Goal: Information Seeking & Learning: Learn about a topic

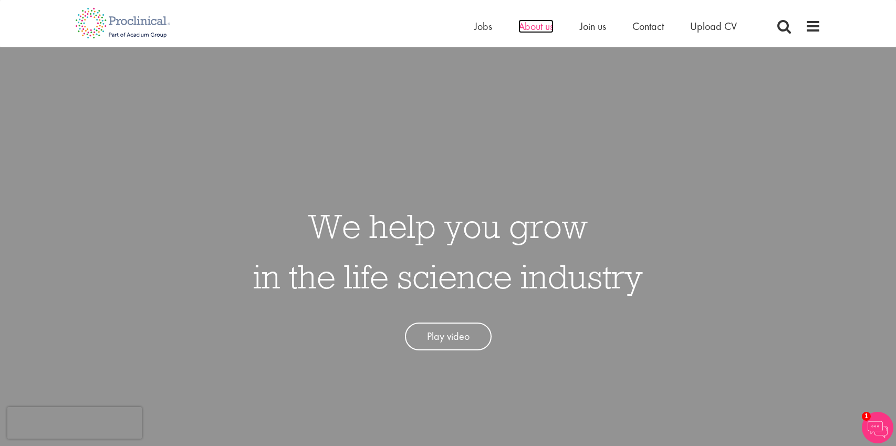
click at [533, 32] on span "About us" at bounding box center [535, 26] width 35 height 14
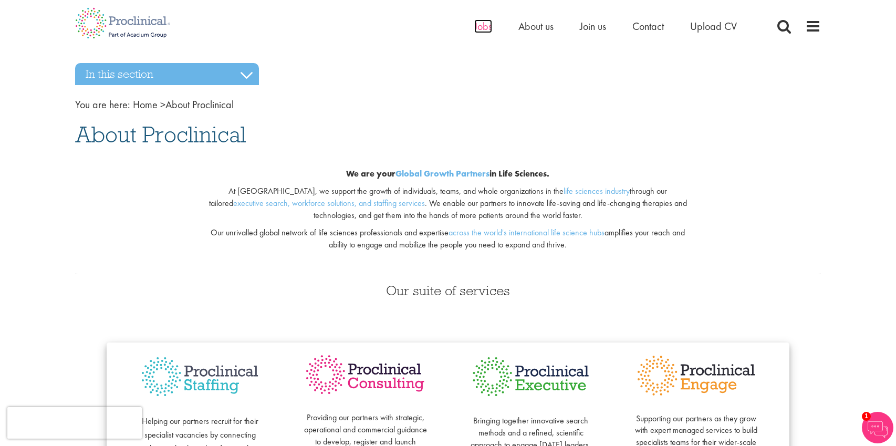
click at [485, 24] on span "Jobs" at bounding box center [483, 26] width 18 height 14
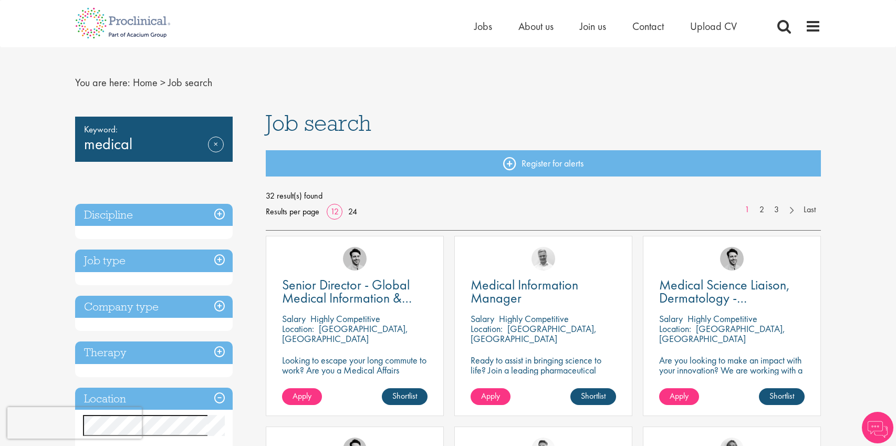
scroll to position [25, 0]
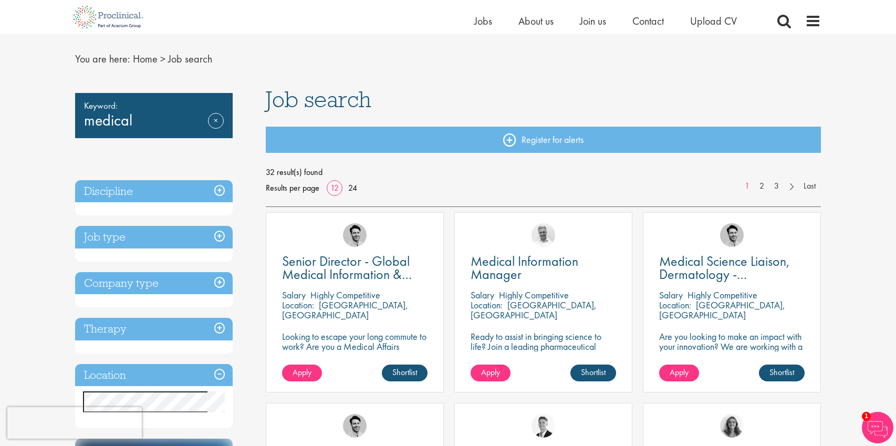
click at [221, 185] on h3 "Discipline" at bounding box center [154, 191] width 158 height 23
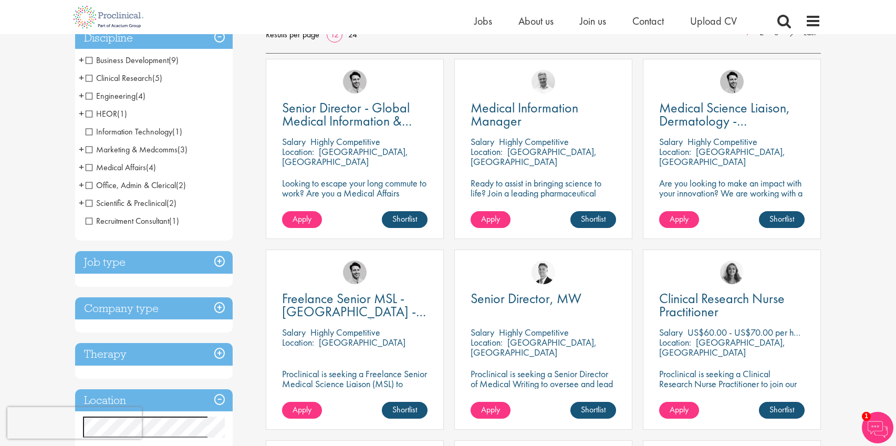
scroll to position [303, 0]
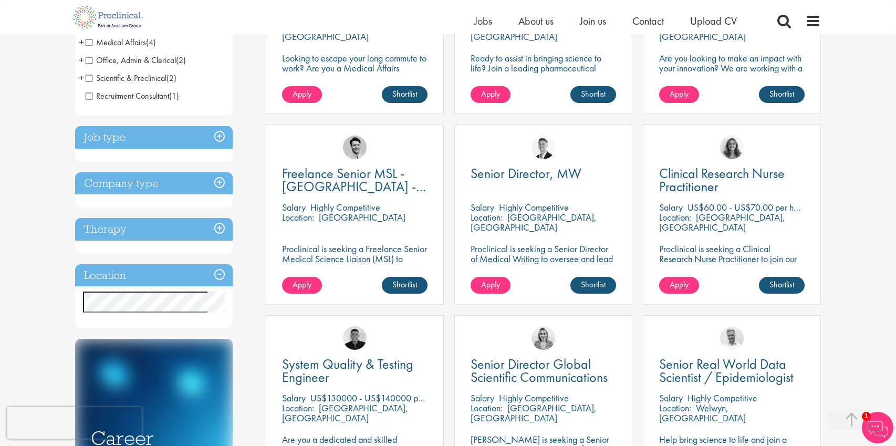
click at [198, 222] on h3 "Therapy" at bounding box center [154, 229] width 158 height 23
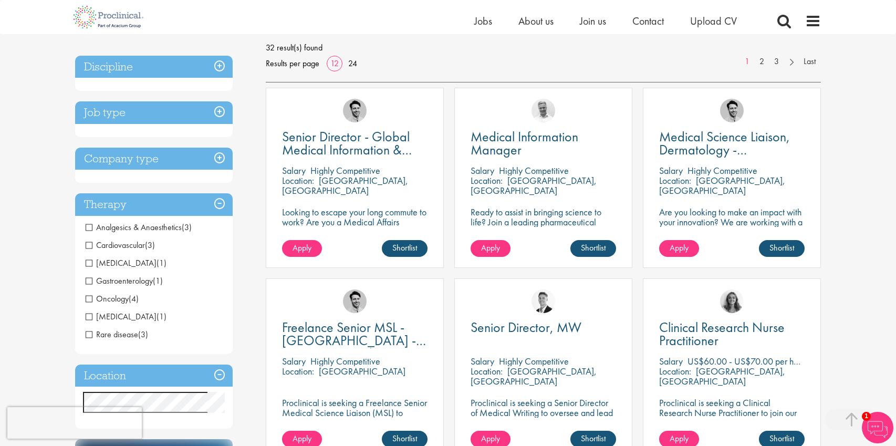
scroll to position [0, 0]
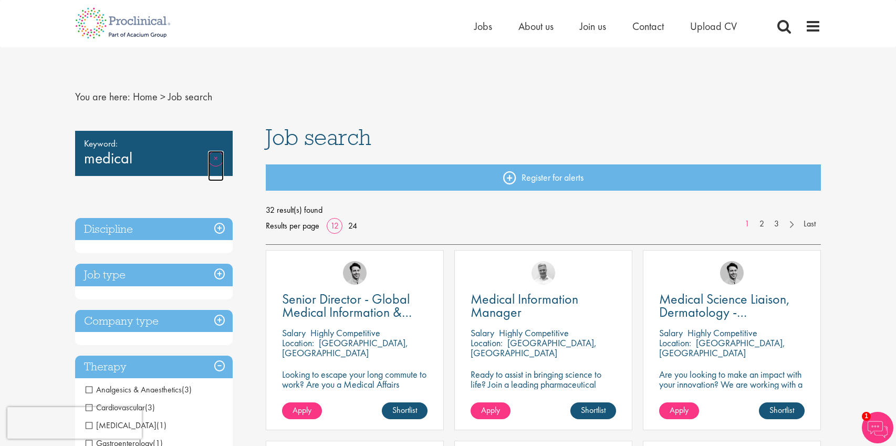
click at [208, 161] on link "Remove" at bounding box center [216, 166] width 16 height 30
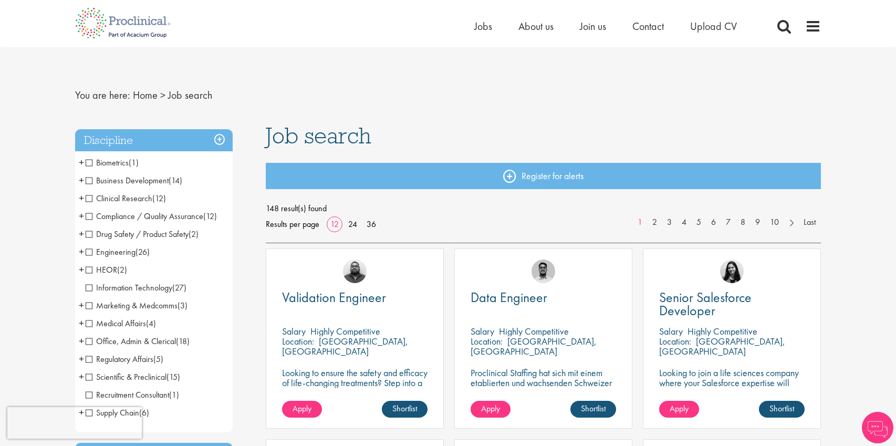
scroll to position [2, 0]
click at [80, 323] on span "+" at bounding box center [81, 323] width 5 height 16
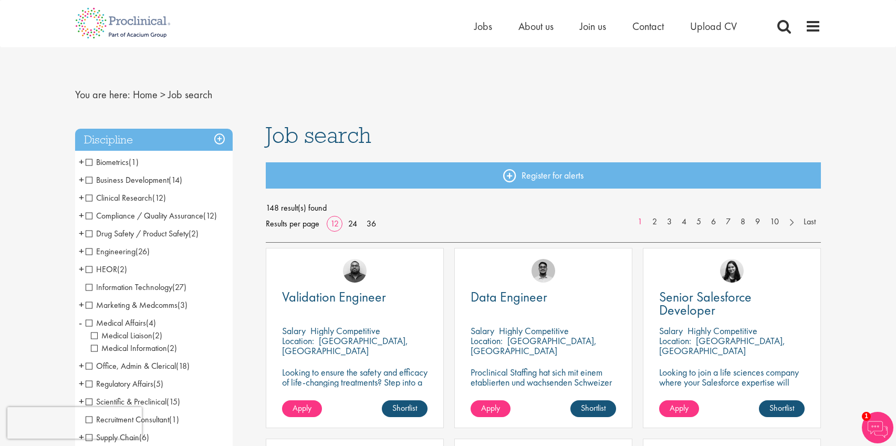
click at [89, 323] on span "Medical Affairs" at bounding box center [116, 322] width 60 height 11
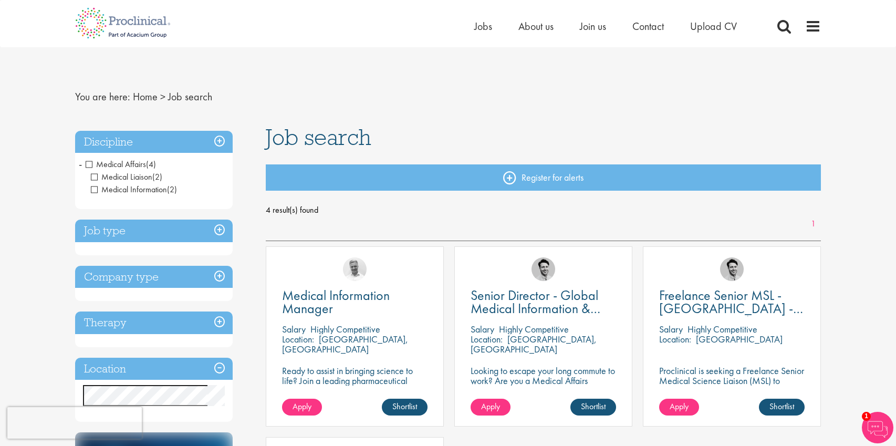
click at [89, 165] on span "Medical Affairs" at bounding box center [116, 164] width 60 height 11
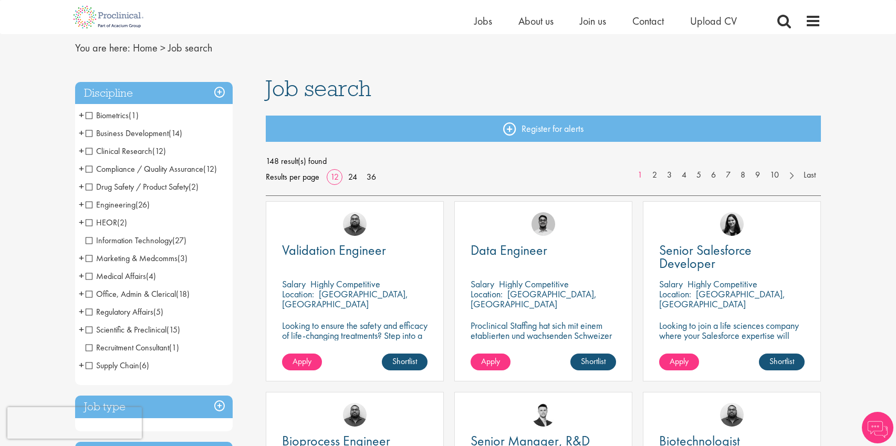
scroll to position [84, 0]
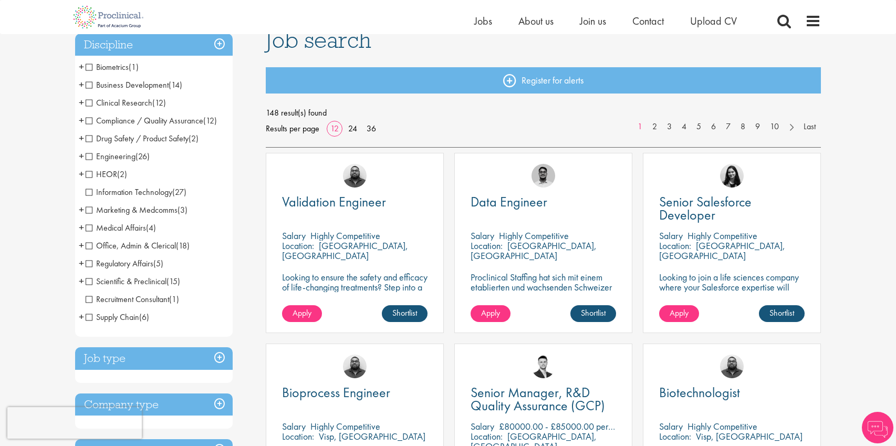
click at [81, 282] on span "+" at bounding box center [81, 281] width 5 height 16
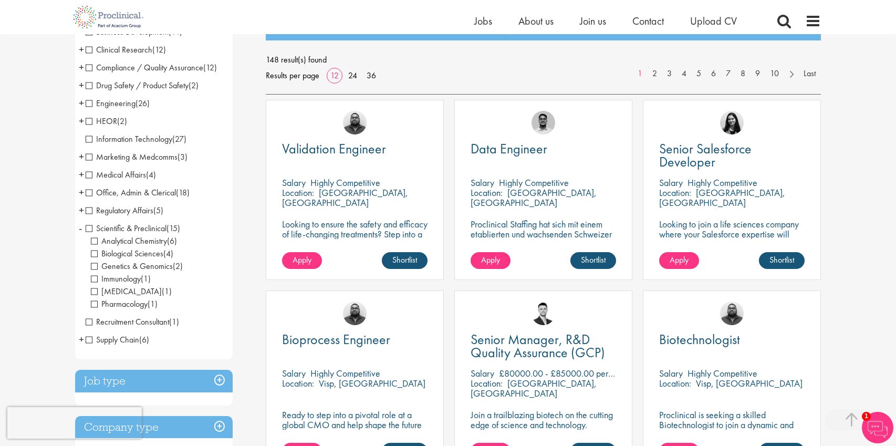
scroll to position [0, 0]
